Goal: Task Accomplishment & Management: Use online tool/utility

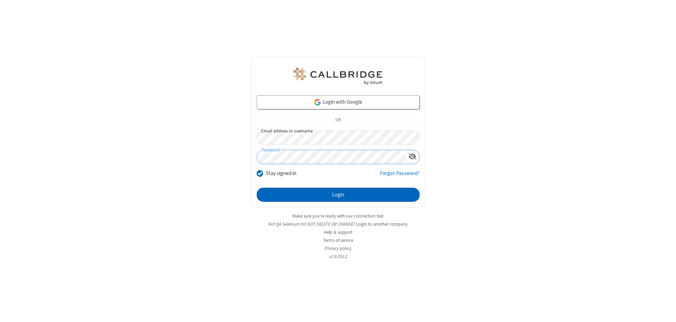
click at [338, 195] on button "Login" at bounding box center [338, 195] width 163 height 14
